Goal: Task Accomplishment & Management: Use online tool/utility

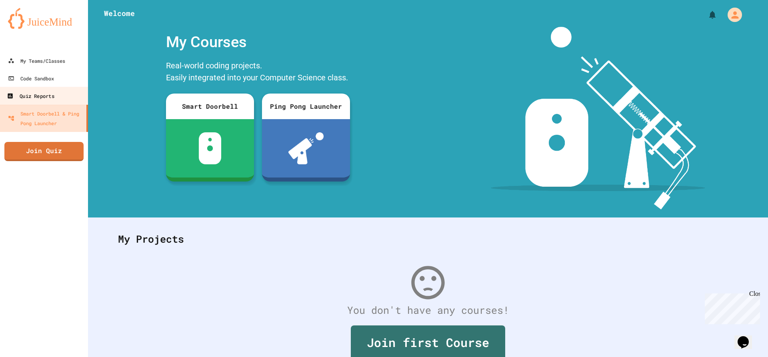
drag, startPoint x: 49, startPoint y: 97, endPoint x: 50, endPoint y: 90, distance: 7.4
click at [49, 97] on div "Quiz Reports" at bounding box center [30, 96] width 47 height 10
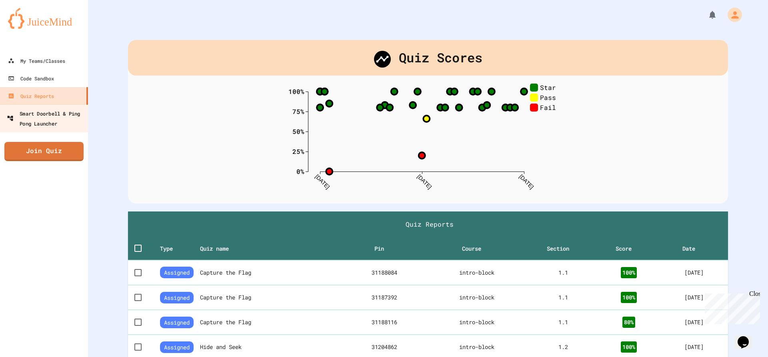
click at [47, 116] on div "Smart Doorbell & Ping Pong Launcher" at bounding box center [46, 118] width 79 height 20
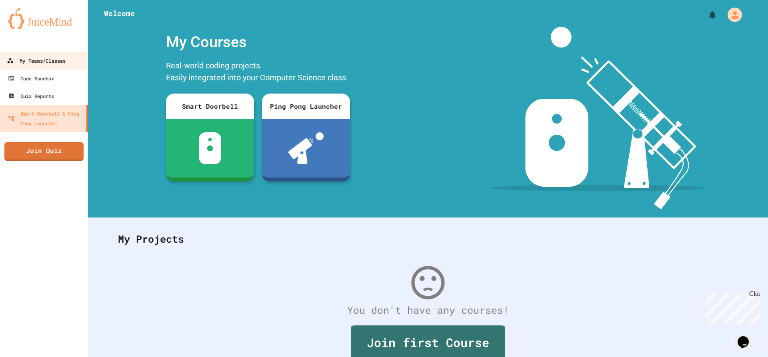
click at [62, 59] on div "My Teams/Classes" at bounding box center [36, 61] width 59 height 10
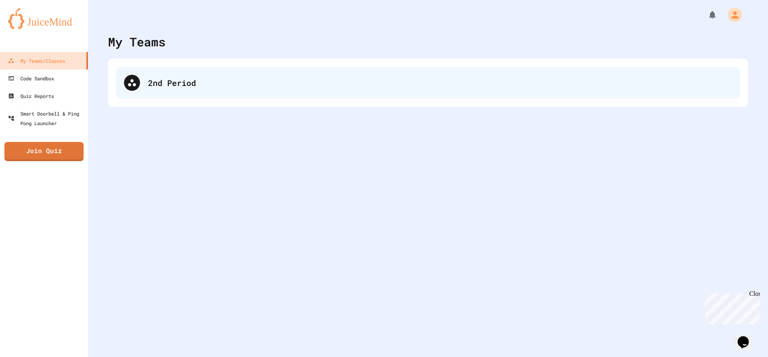
click at [156, 78] on div "2nd Period" at bounding box center [440, 83] width 584 height 12
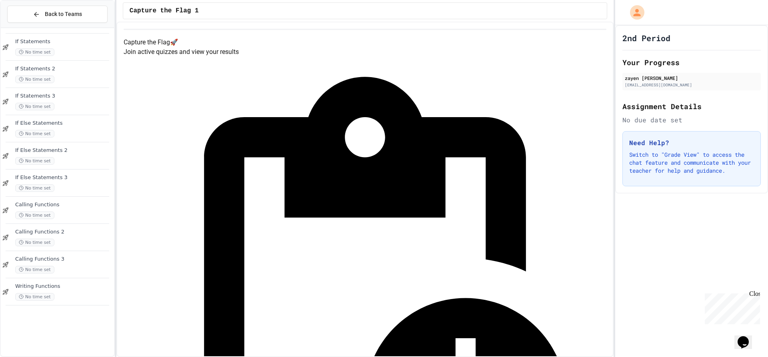
scroll to position [531, 0]
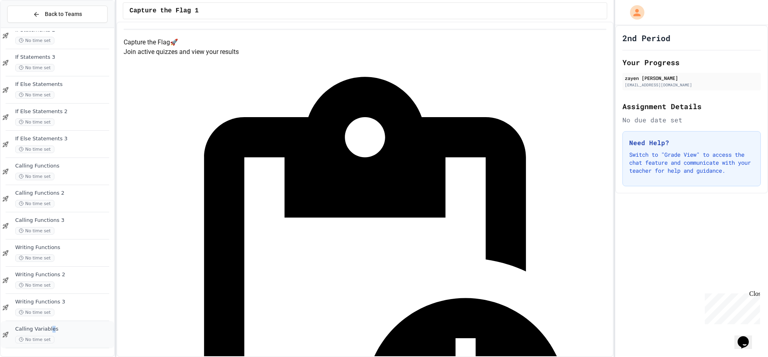
click at [51, 329] on span "Calling Variables" at bounding box center [63, 329] width 97 height 7
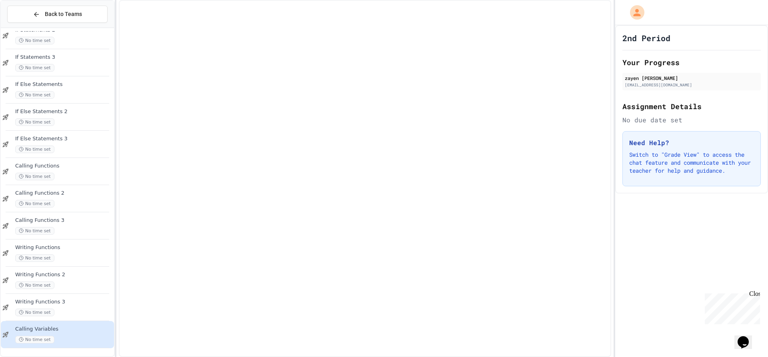
scroll to position [521, 0]
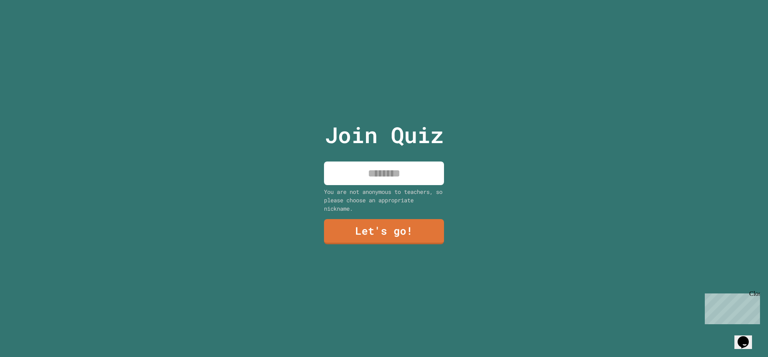
click at [369, 164] on input at bounding box center [384, 174] width 120 height 24
type input "*****"
drag, startPoint x: 433, startPoint y: 227, endPoint x: 403, endPoint y: 236, distance: 30.6
click at [403, 236] on link "Let's go!" at bounding box center [384, 231] width 118 height 26
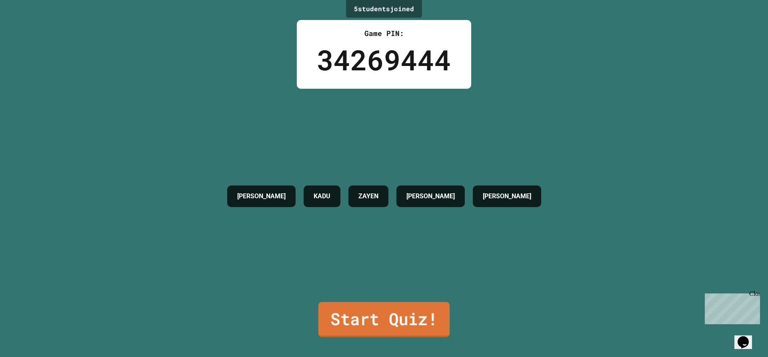
click at [413, 316] on link "Start Quiz!" at bounding box center [383, 319] width 131 height 35
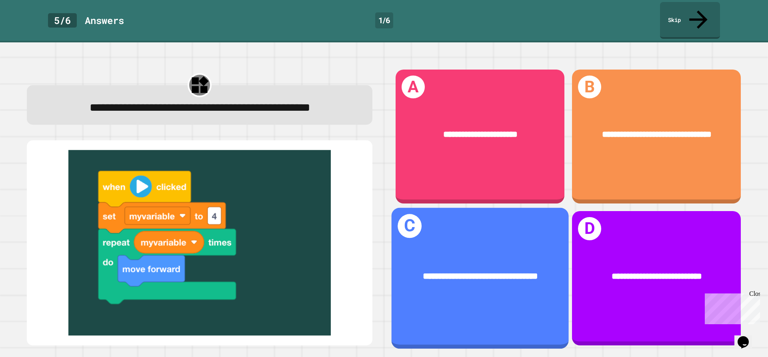
click at [449, 276] on div "**********" at bounding box center [479, 277] width 177 height 50
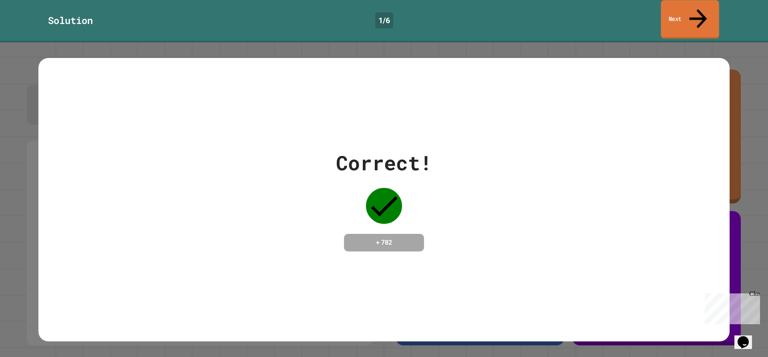
click at [668, 16] on link "Next" at bounding box center [690, 19] width 58 height 39
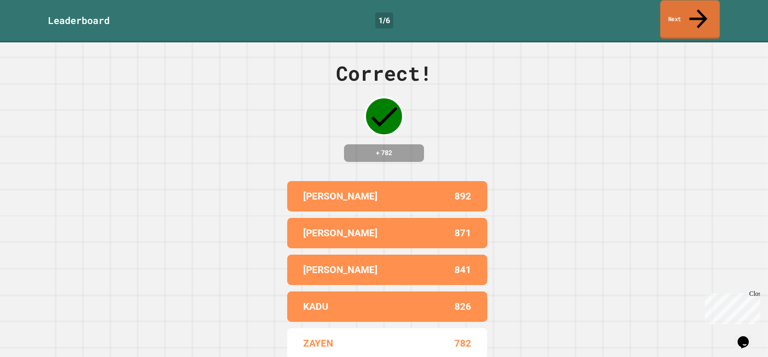
click at [671, 15] on link "Next" at bounding box center [690, 19] width 60 height 39
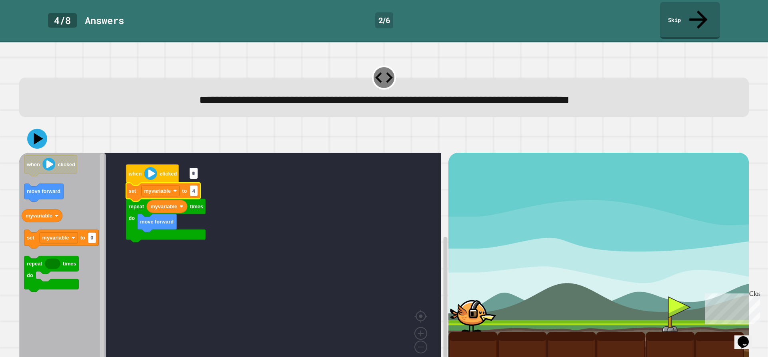
type input "*"
click at [30, 127] on icon at bounding box center [37, 139] width 24 height 24
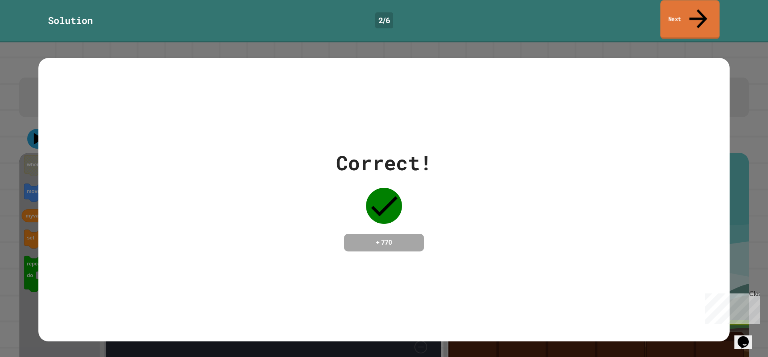
click at [695, 7] on icon at bounding box center [698, 18] width 27 height 28
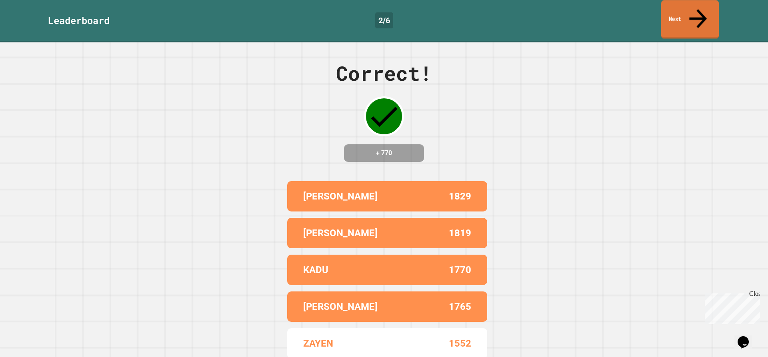
click at [695, 7] on icon at bounding box center [698, 18] width 26 height 28
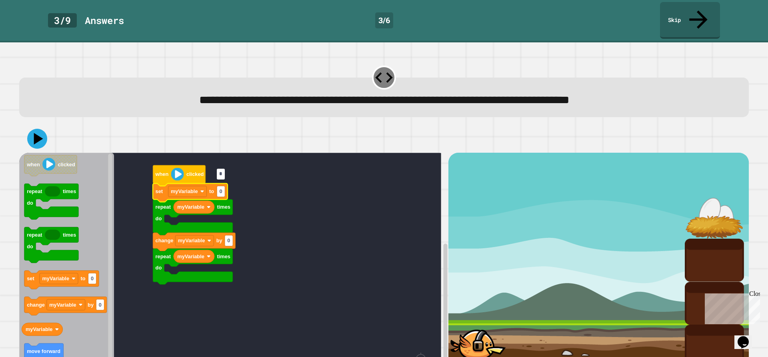
type input "*"
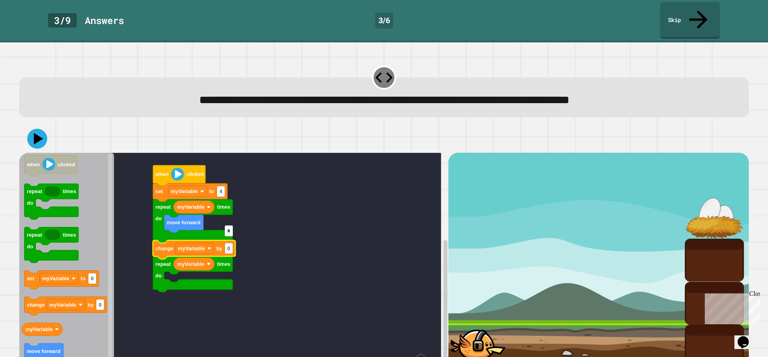
type input "*"
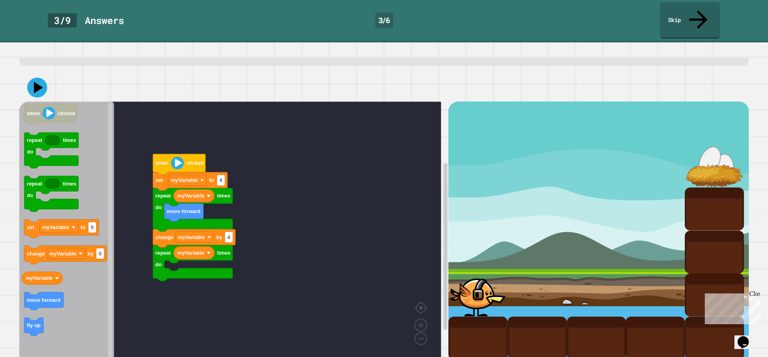
scroll to position [52, 0]
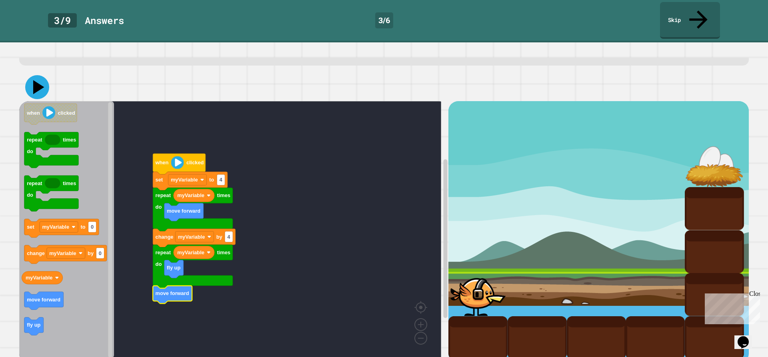
click at [37, 80] on icon at bounding box center [38, 87] width 11 height 14
click at [222, 177] on text "4" at bounding box center [221, 180] width 3 height 6
type input "*"
click at [42, 80] on icon at bounding box center [38, 87] width 11 height 14
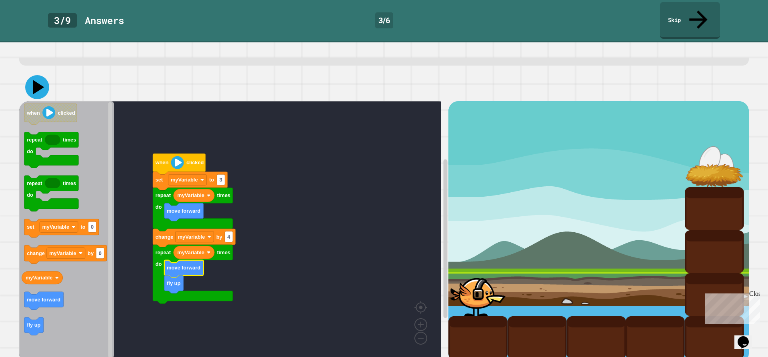
click at [37, 80] on icon at bounding box center [38, 87] width 11 height 14
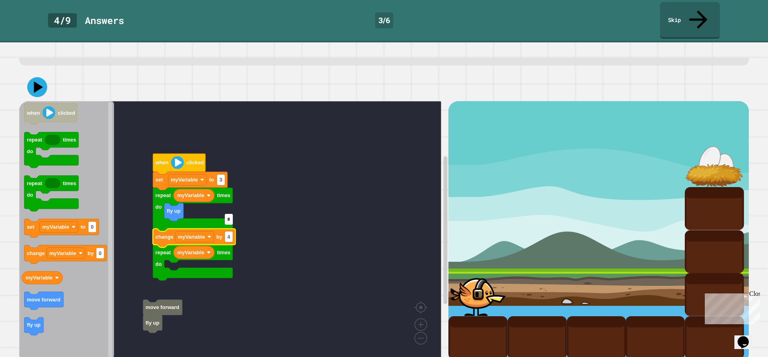
type input "*"
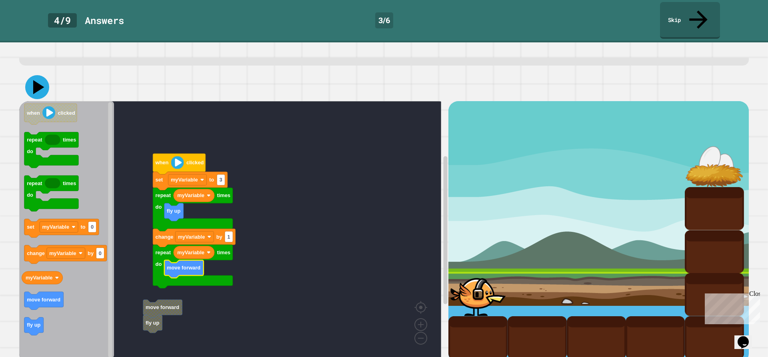
click at [42, 77] on icon at bounding box center [37, 87] width 24 height 24
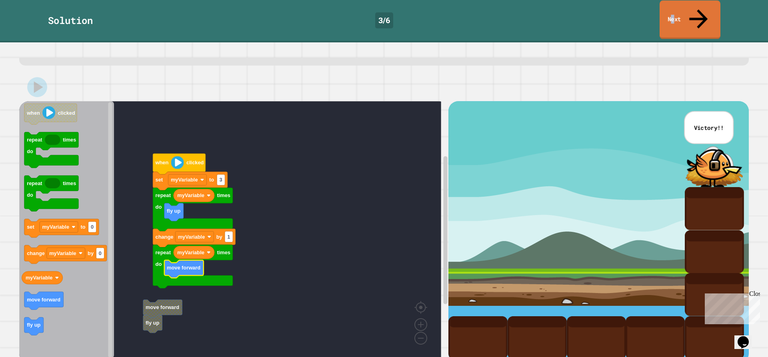
click at [681, 9] on link "Next" at bounding box center [689, 19] width 61 height 39
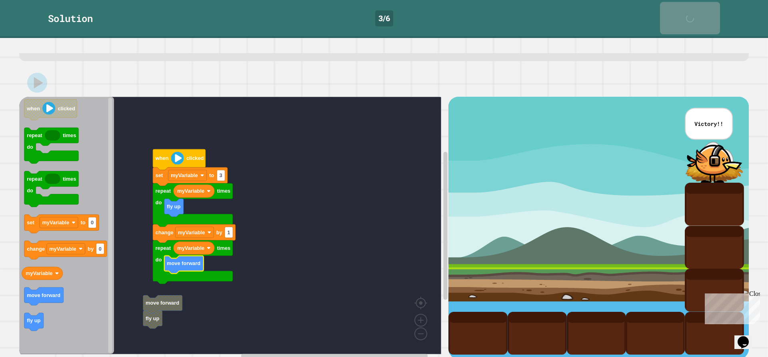
scroll to position [51, 0]
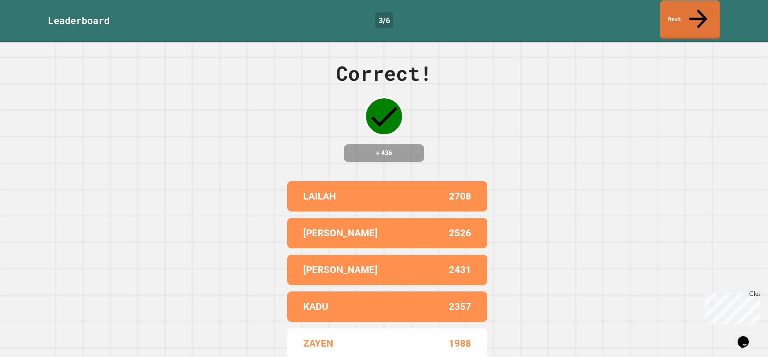
click at [683, 1] on link "Next" at bounding box center [690, 19] width 60 height 39
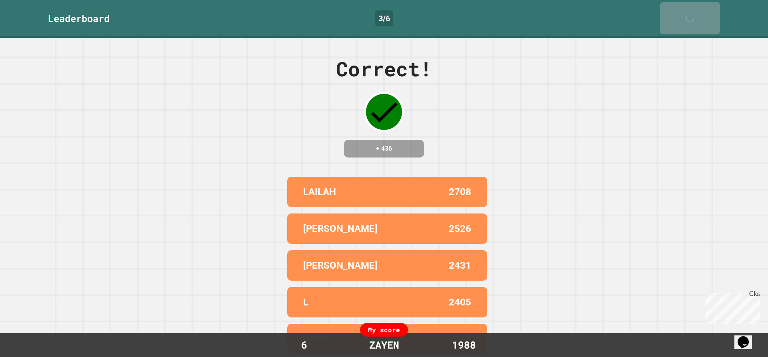
drag, startPoint x: 427, startPoint y: 114, endPoint x: 272, endPoint y: 172, distance: 165.6
drag, startPoint x: 272, startPoint y: 172, endPoint x: 379, endPoint y: 163, distance: 108.4
click at [379, 163] on div "Correct! + 436 ELI 2824 LAILAH 2708 COOPER 2526 CHARLIE 2431 L 2405 My score 7 …" at bounding box center [384, 197] width 768 height 319
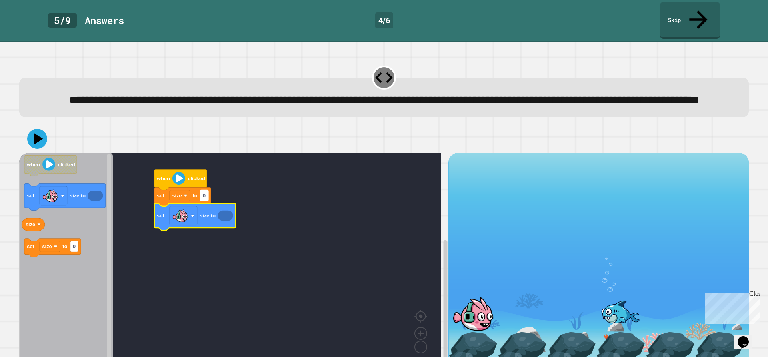
click at [208, 193] on rect "Blockly Workspace" at bounding box center [204, 195] width 8 height 11
type input "***"
click at [230, 220] on icon "Blockly Workspace" at bounding box center [229, 214] width 23 height 13
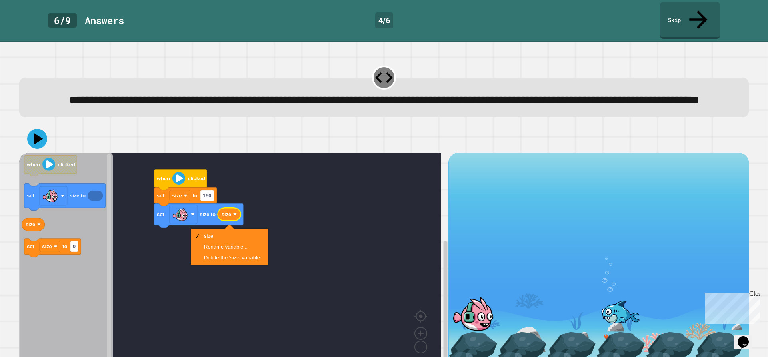
click at [158, 260] on rect "Blockly Workspace" at bounding box center [230, 260] width 422 height 215
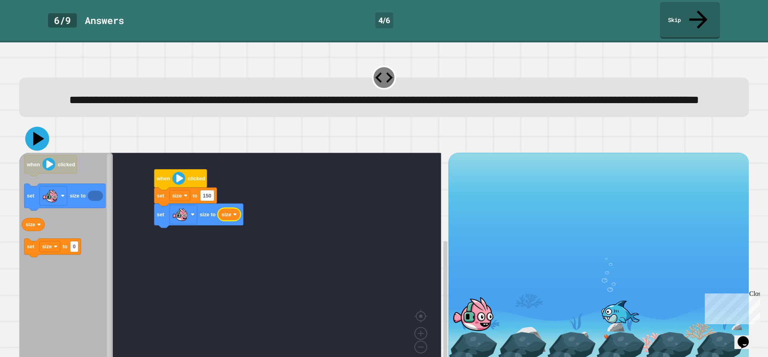
click at [33, 132] on icon at bounding box center [37, 139] width 24 height 24
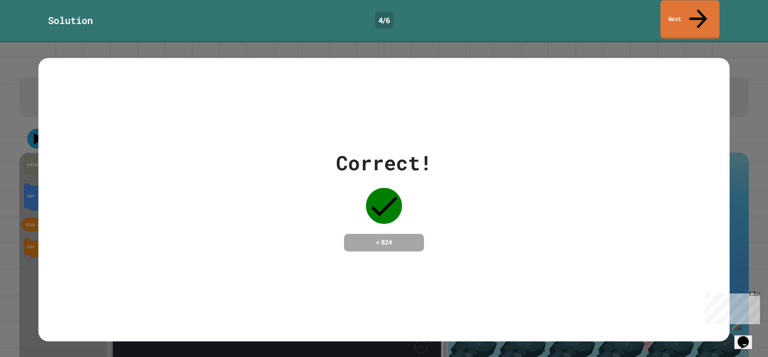
click at [701, 8] on icon at bounding box center [698, 18] width 27 height 28
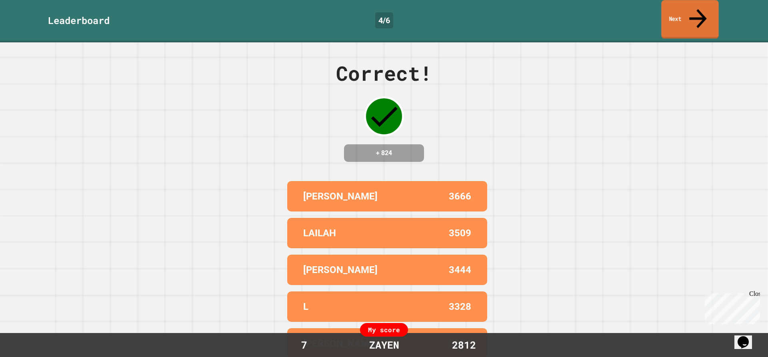
click at [699, 9] on icon at bounding box center [698, 18] width 26 height 28
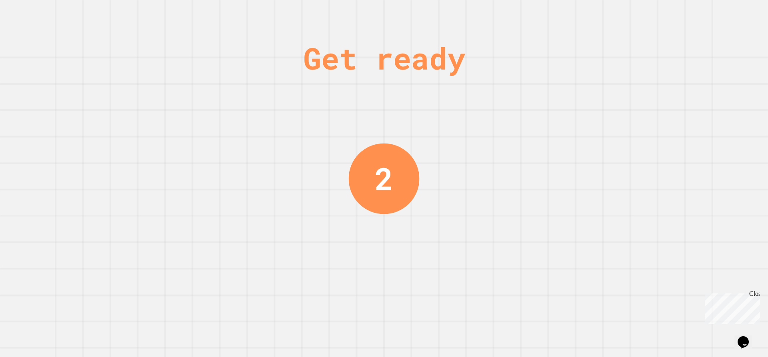
drag, startPoint x: 680, startPoint y: 28, endPoint x: 691, endPoint y: 21, distance: 12.8
drag, startPoint x: 691, startPoint y: 21, endPoint x: 530, endPoint y: 60, distance: 165.5
click at [521, 56] on div "Get ready 1" at bounding box center [384, 178] width 768 height 357
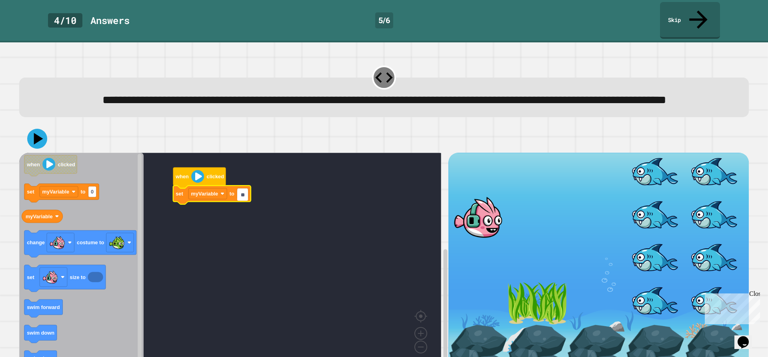
type input "***"
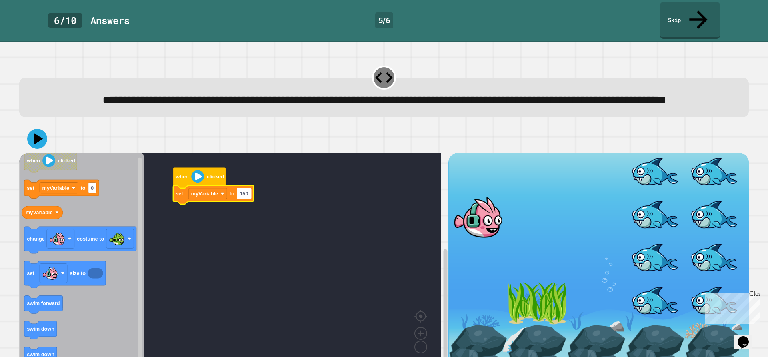
click at [244, 197] on text "150" at bounding box center [244, 194] width 8 height 6
type input "**"
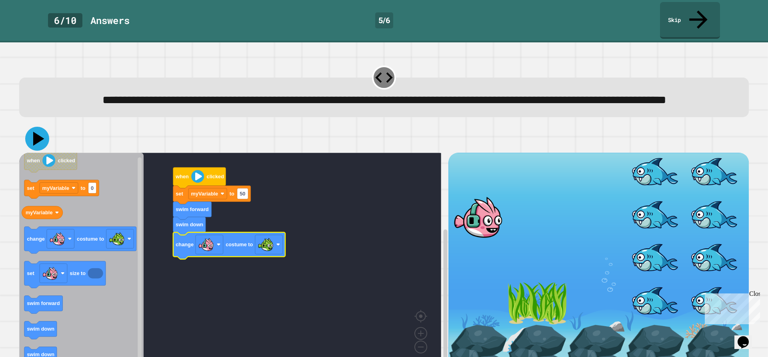
click at [34, 136] on icon at bounding box center [38, 139] width 11 height 14
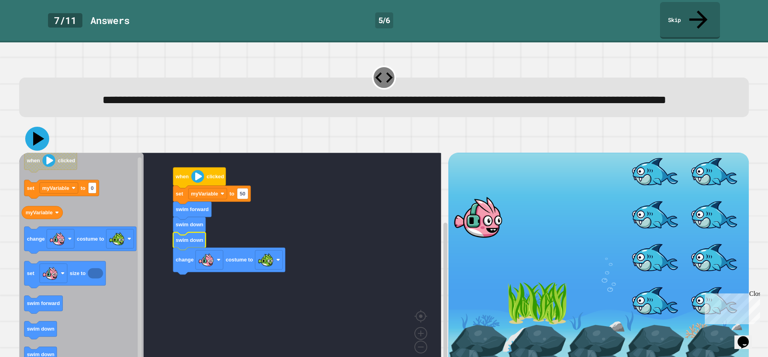
click at [31, 139] on icon at bounding box center [37, 139] width 24 height 24
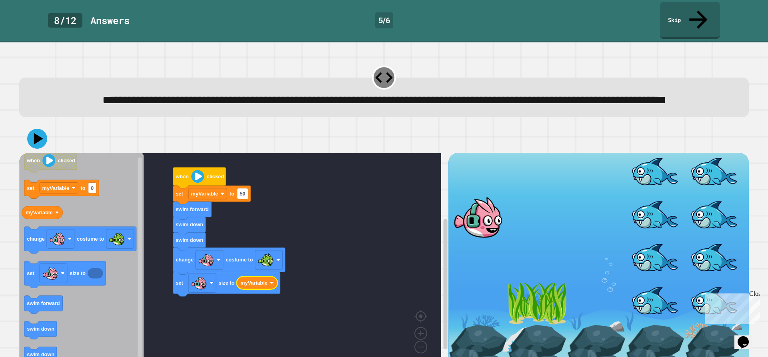
click at [260, 289] on icon "Blockly Workspace" at bounding box center [256, 283] width 41 height 13
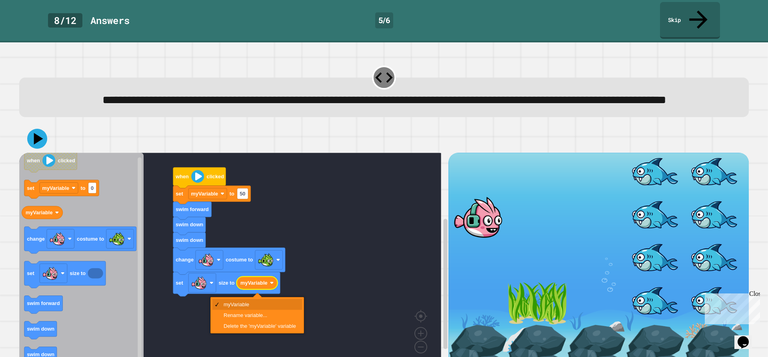
drag, startPoint x: 249, startPoint y: 307, endPoint x: 167, endPoint y: 255, distance: 97.2
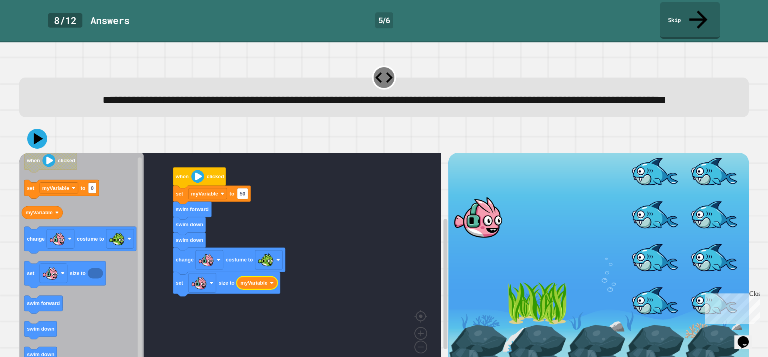
click at [34, 146] on button at bounding box center [37, 139] width 20 height 20
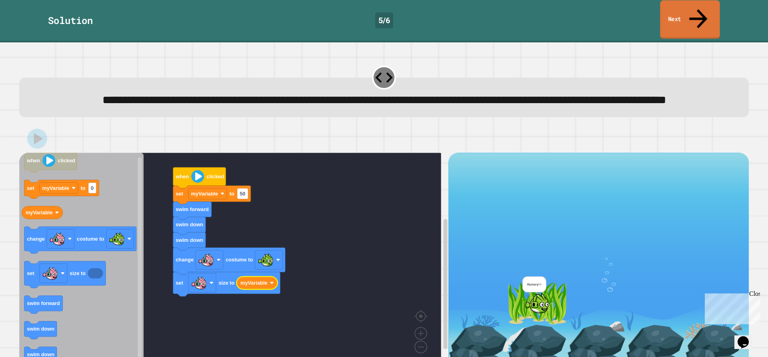
click at [673, 8] on link "Next" at bounding box center [690, 19] width 60 height 39
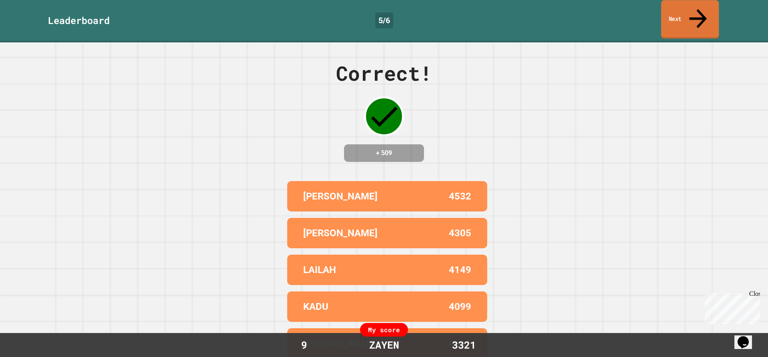
click at [671, 8] on link "Next" at bounding box center [690, 19] width 58 height 39
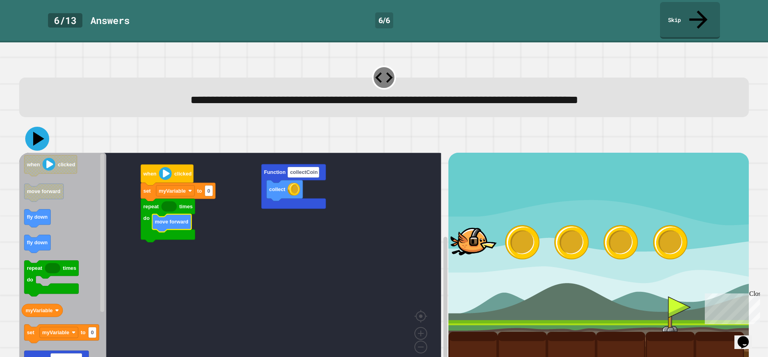
click at [31, 127] on icon at bounding box center [37, 139] width 24 height 24
click at [211, 186] on rect "Blockly Workspace" at bounding box center [209, 191] width 8 height 11
type input "*"
drag, startPoint x: 41, startPoint y: 122, endPoint x: 35, endPoint y: 114, distance: 9.7
click at [39, 132] on icon at bounding box center [38, 139] width 11 height 14
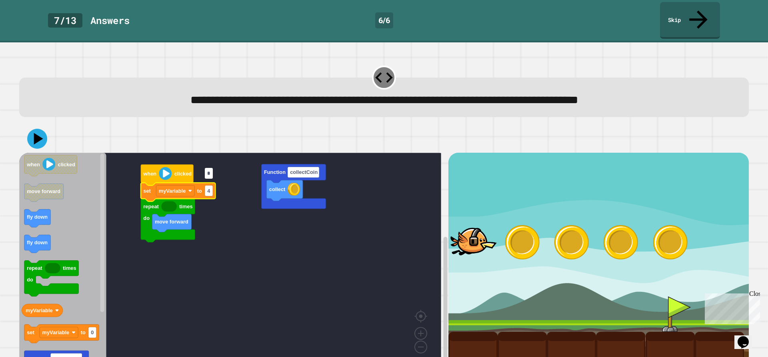
click at [173, 202] on icon "Blockly Workspace" at bounding box center [168, 207] width 15 height 10
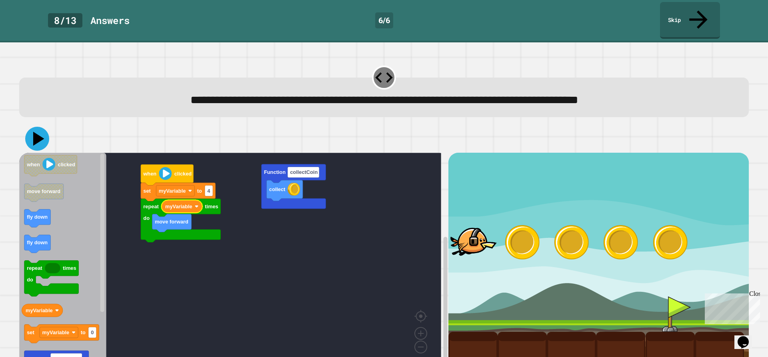
click at [42, 127] on icon at bounding box center [37, 139] width 24 height 24
click at [16, 46] on span at bounding box center [16, 46] width 0 height 0
click at [671, 17] on link "Skip" at bounding box center [689, 20] width 60 height 38
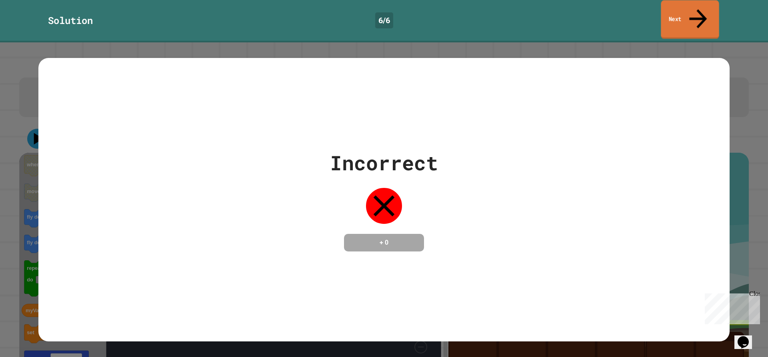
click at [670, 15] on link "Next" at bounding box center [690, 19] width 58 height 39
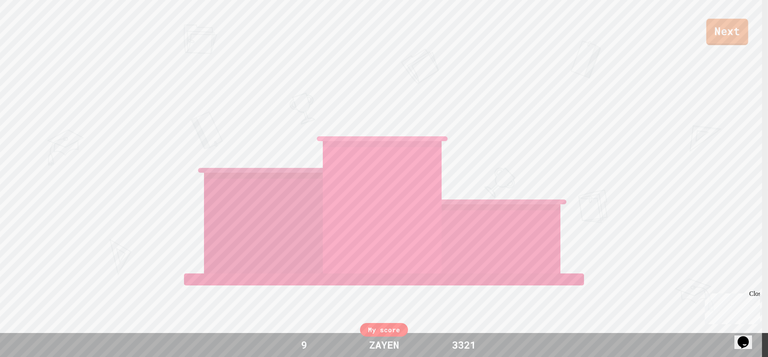
click at [732, 42] on link "Next" at bounding box center [727, 32] width 42 height 26
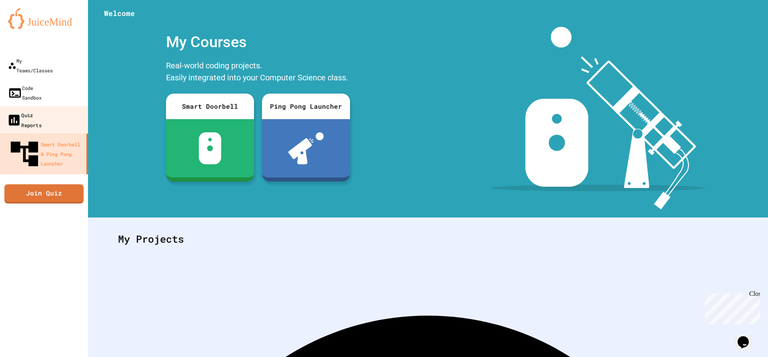
click at [41, 110] on div "Quiz Reports" at bounding box center [24, 120] width 35 height 20
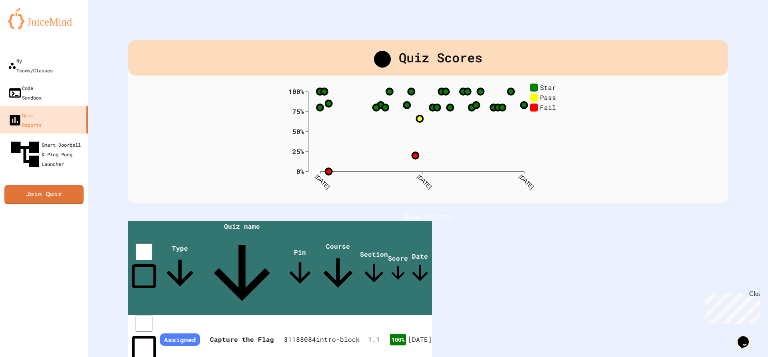
scroll to position [224, 0]
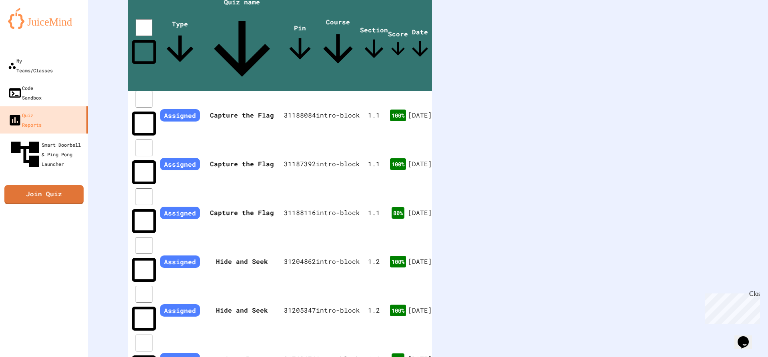
click at [756, 291] on div "Close" at bounding box center [754, 295] width 10 height 10
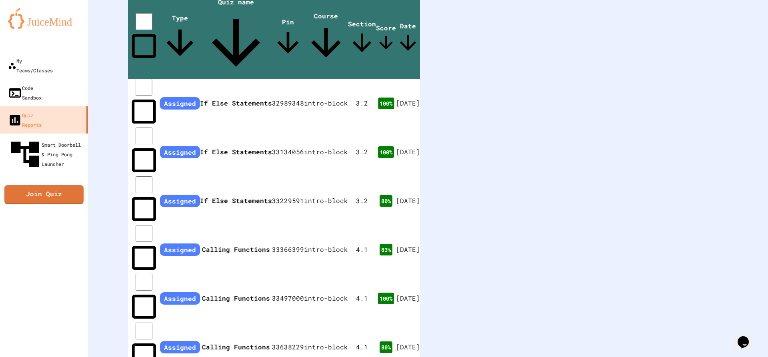
drag, startPoint x: 217, startPoint y: 54, endPoint x: 0, endPoint y: -56, distance: 243.4
